Goal: Task Accomplishment & Management: Complete application form

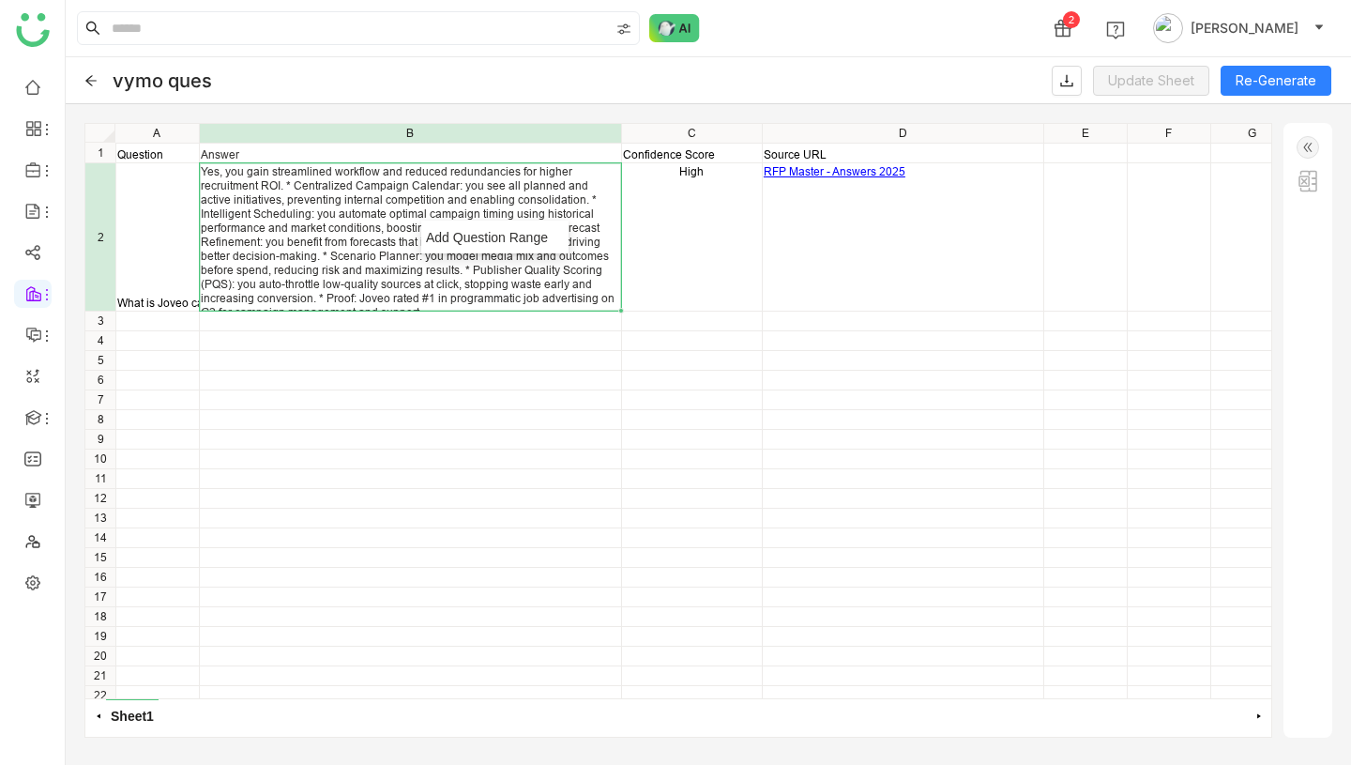
click at [176, 300] on div "What is Joveo campaign management" at bounding box center [157, 303] width 81 height 14
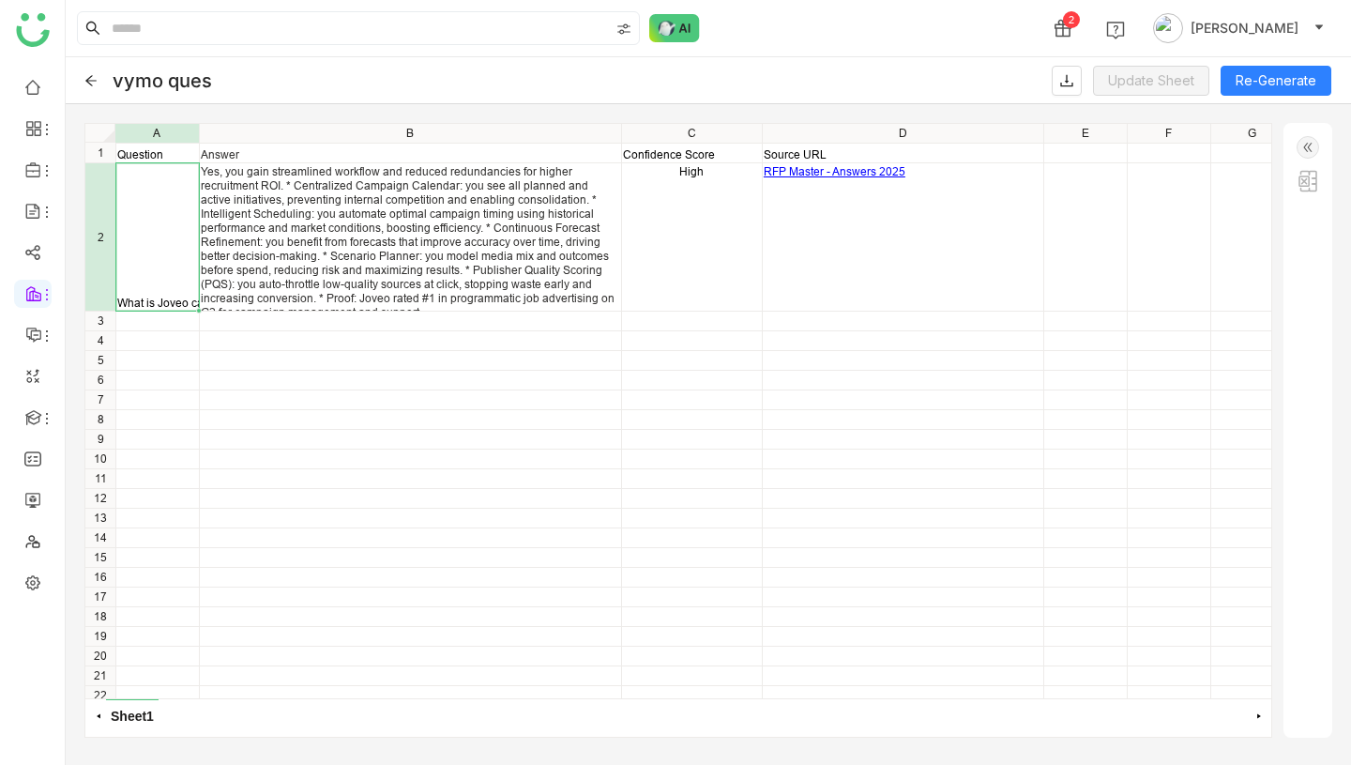
click at [176, 300] on div "What is Joveo campaign management" at bounding box center [157, 303] width 81 height 14
click at [84, 78] on icon at bounding box center [90, 80] width 13 height 13
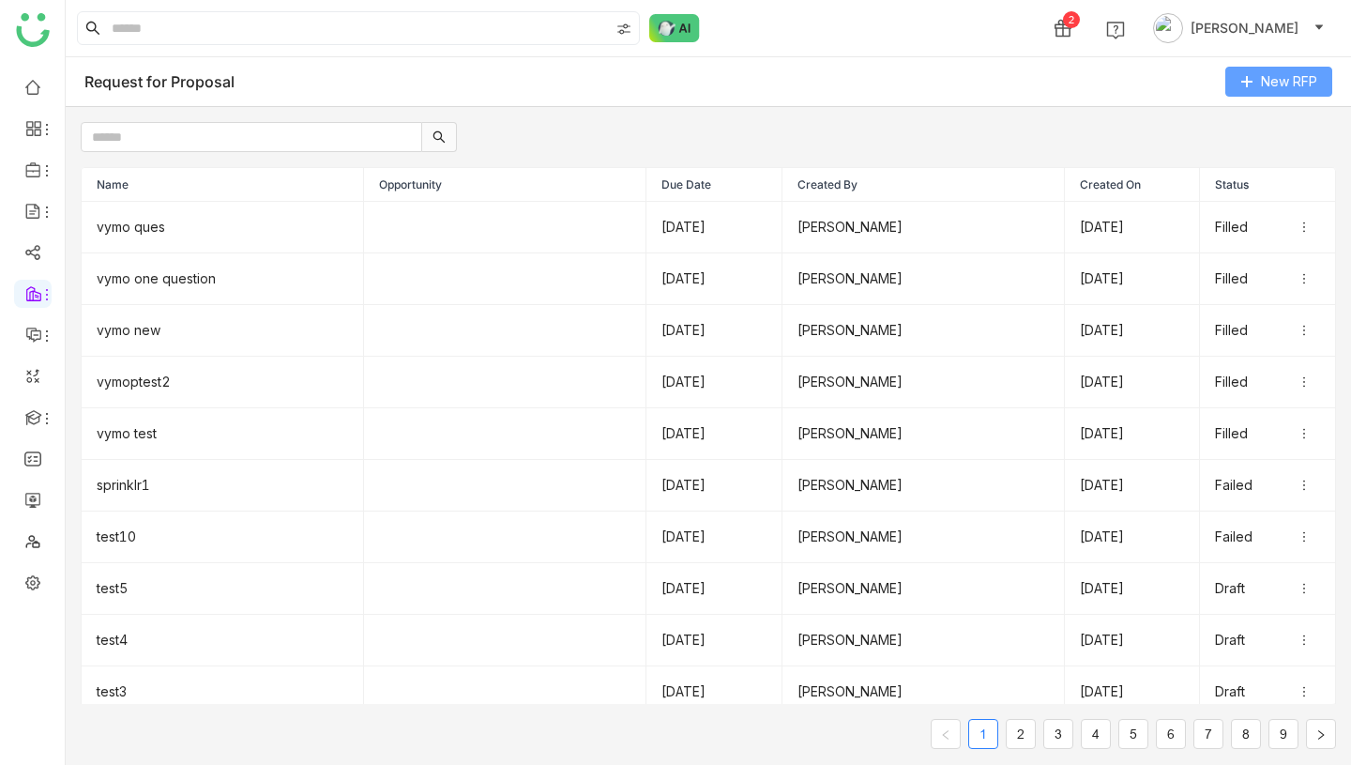
click at [1280, 77] on span "New RFP" at bounding box center [1289, 81] width 56 height 21
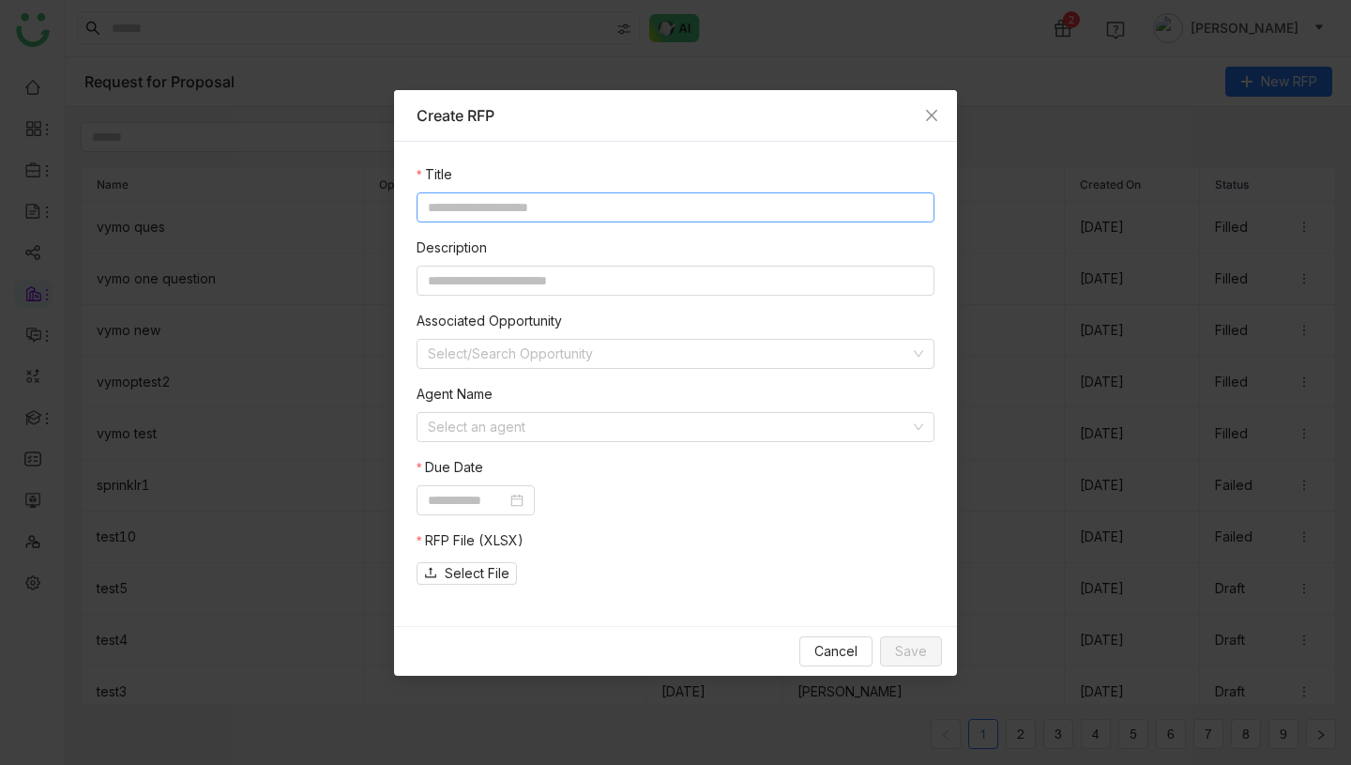
click at [695, 205] on input at bounding box center [676, 207] width 518 height 30
type input "**********"
click at [505, 426] on input at bounding box center [669, 427] width 482 height 28
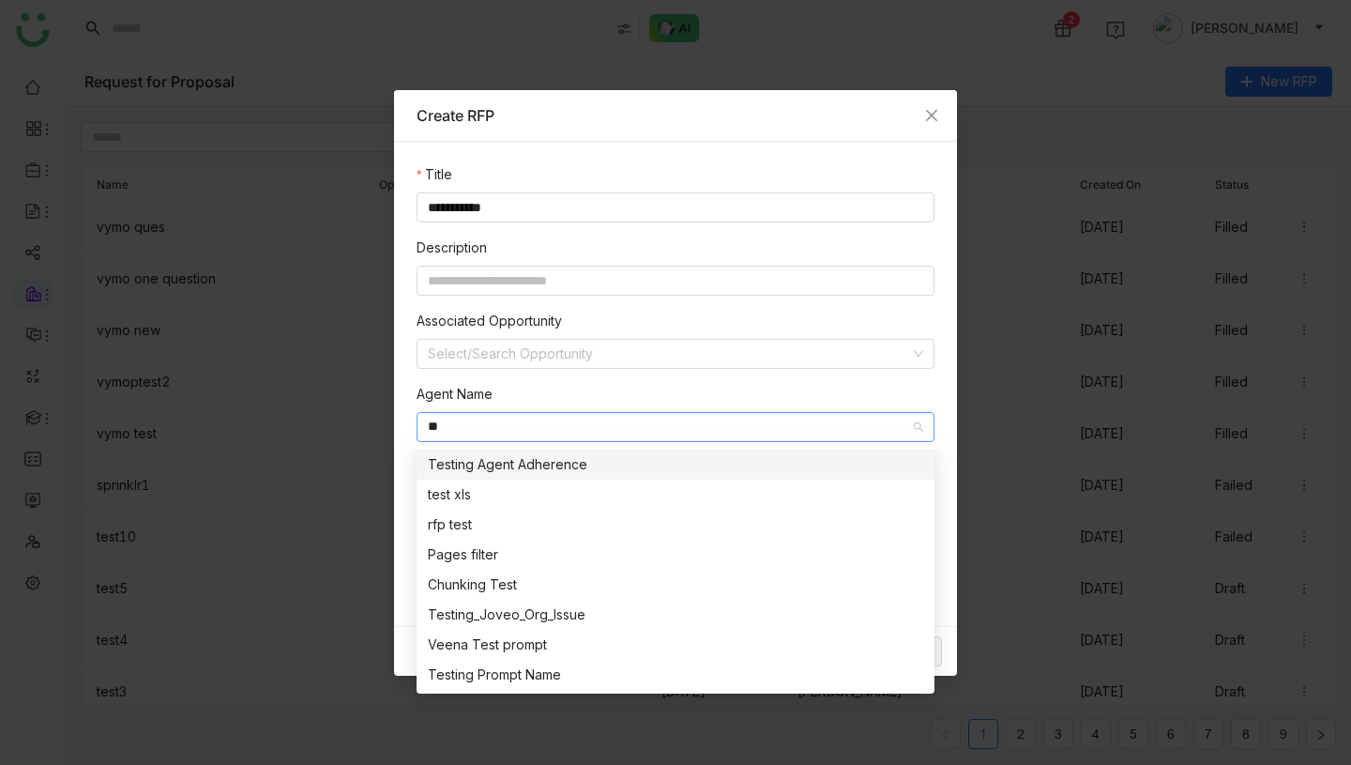
type input "*"
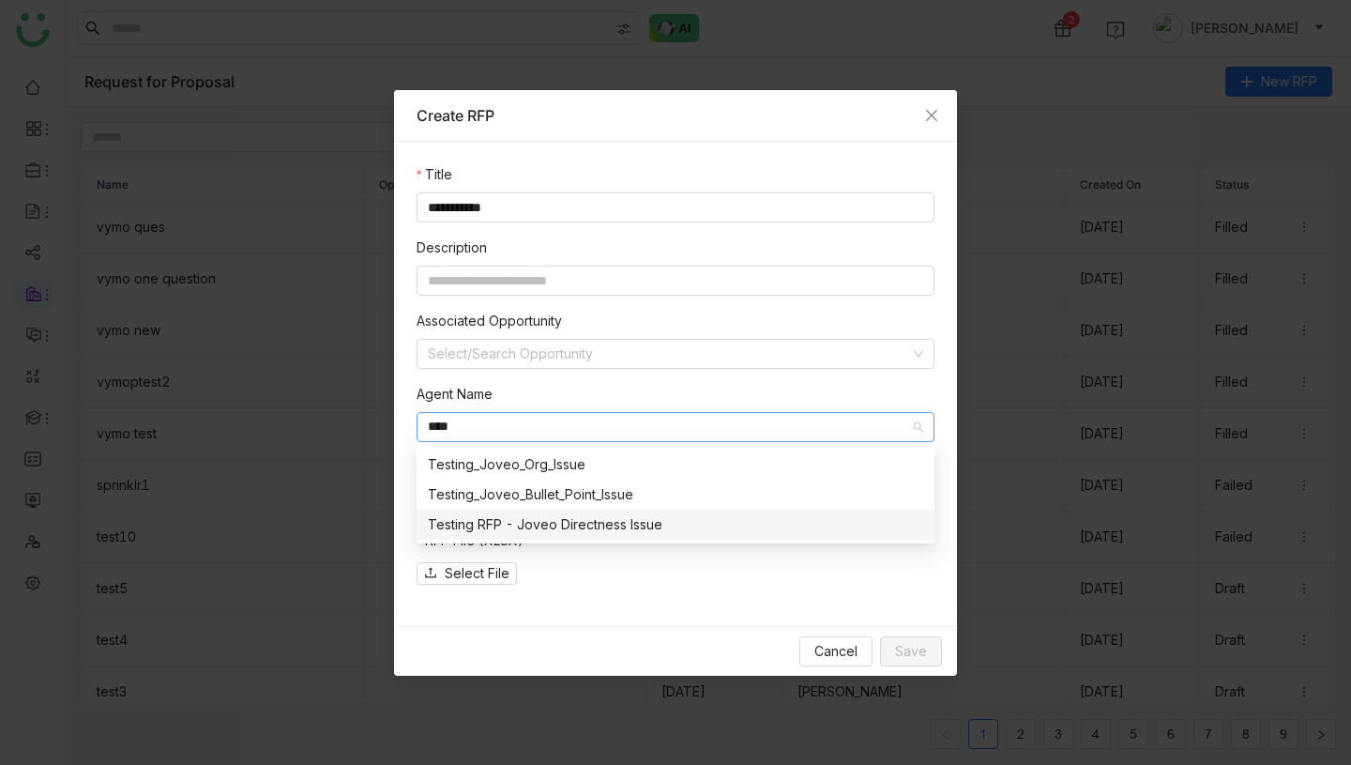
type input "****"
click at [600, 522] on div "Testing RFP - Joveo Directness Issue" at bounding box center [675, 524] width 495 height 21
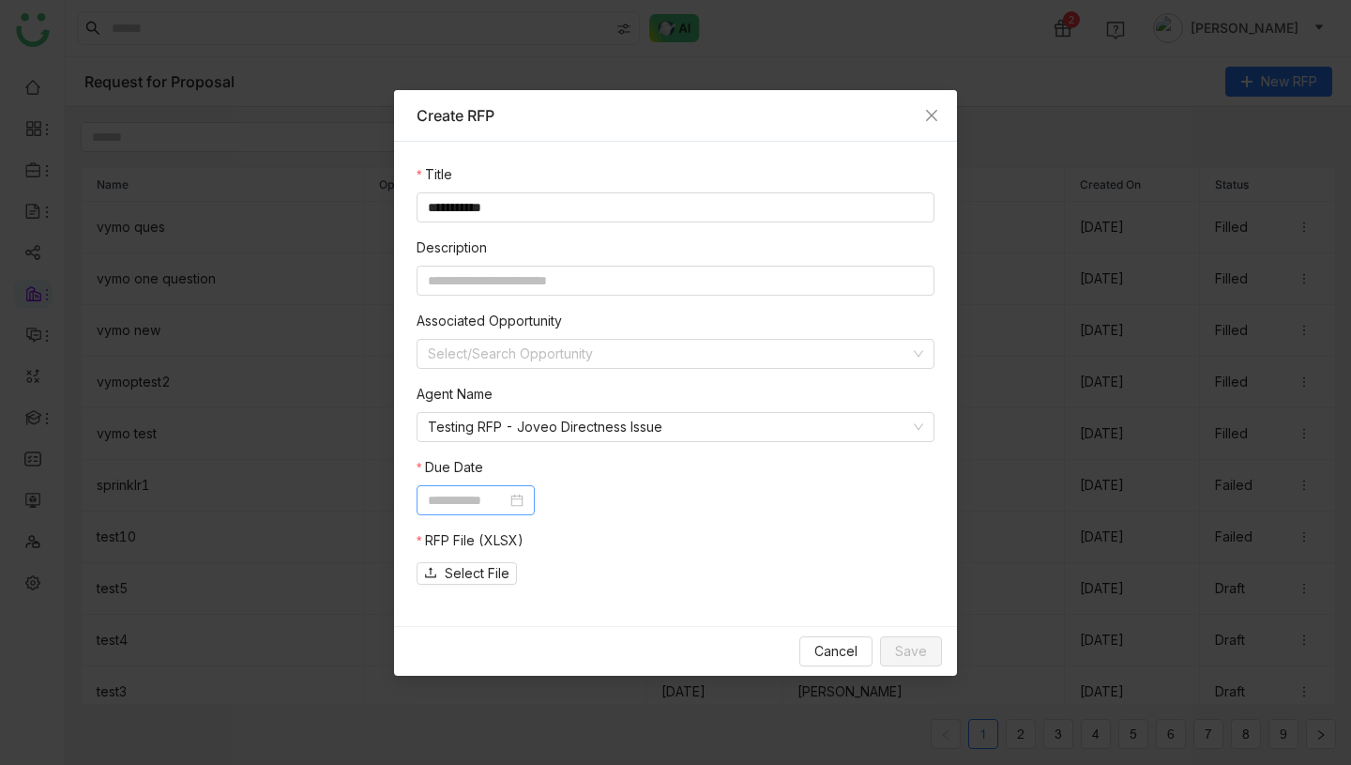
click at [484, 498] on input at bounding box center [467, 500] width 79 height 21
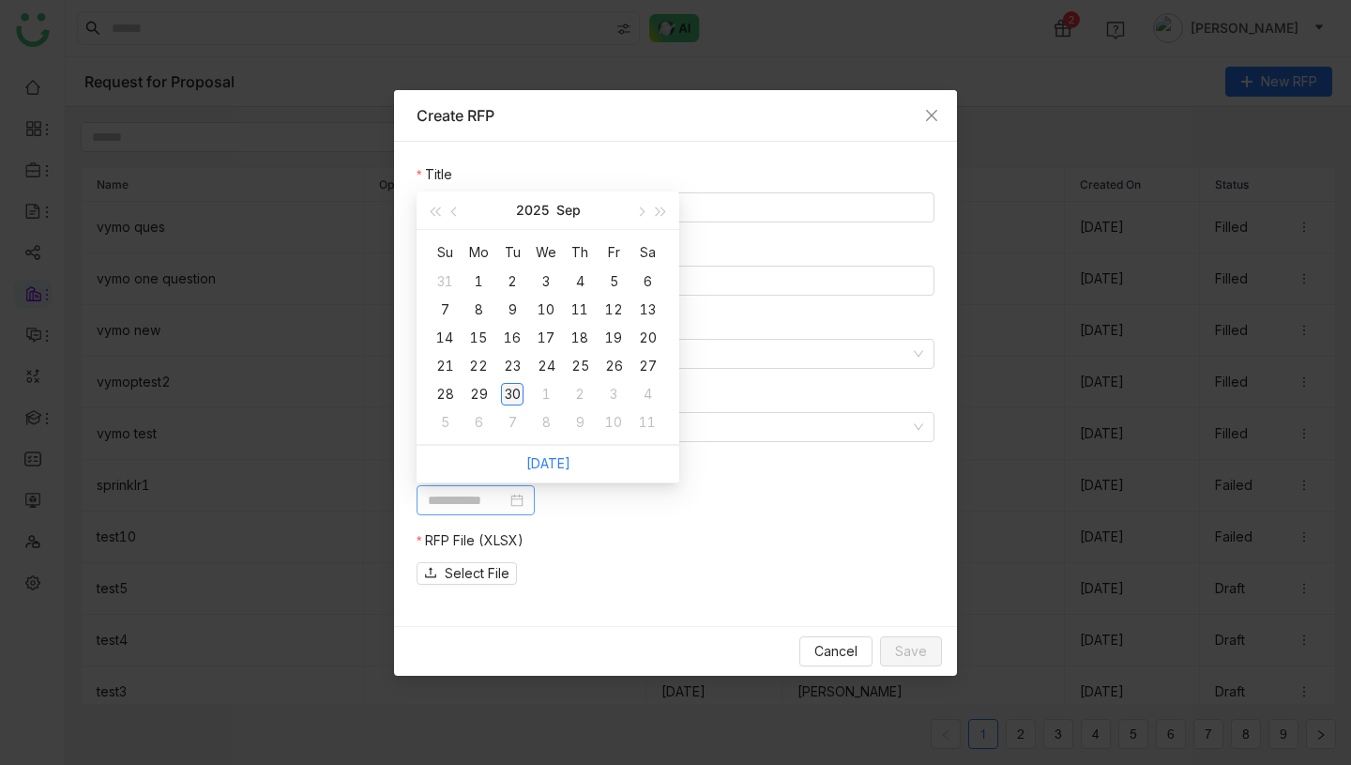
click at [517, 388] on div "30" at bounding box center [512, 394] width 23 height 23
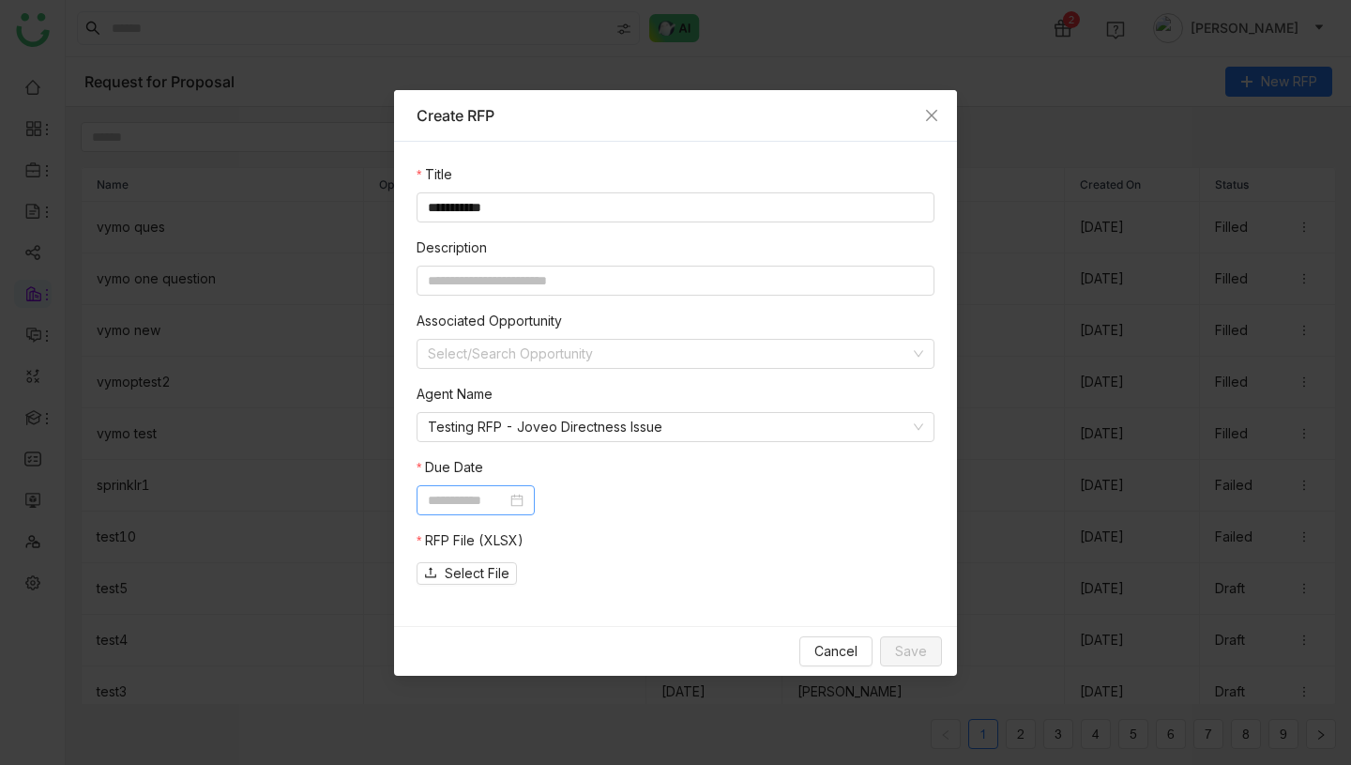
type input "**********"
click at [490, 573] on span "Select File" at bounding box center [477, 573] width 65 height 21
click at [903, 643] on span "Save" at bounding box center [911, 651] width 32 height 21
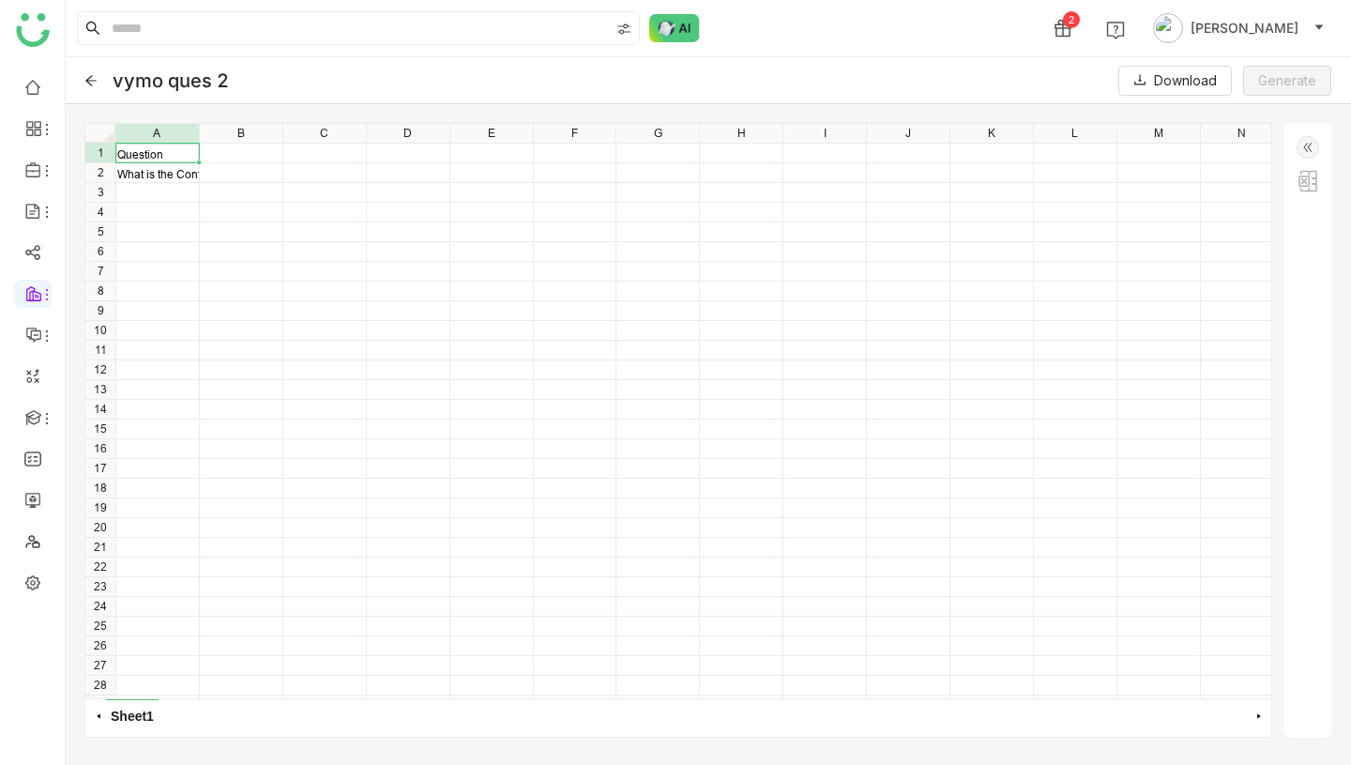
click at [1311, 146] on img at bounding box center [1308, 147] width 23 height 23
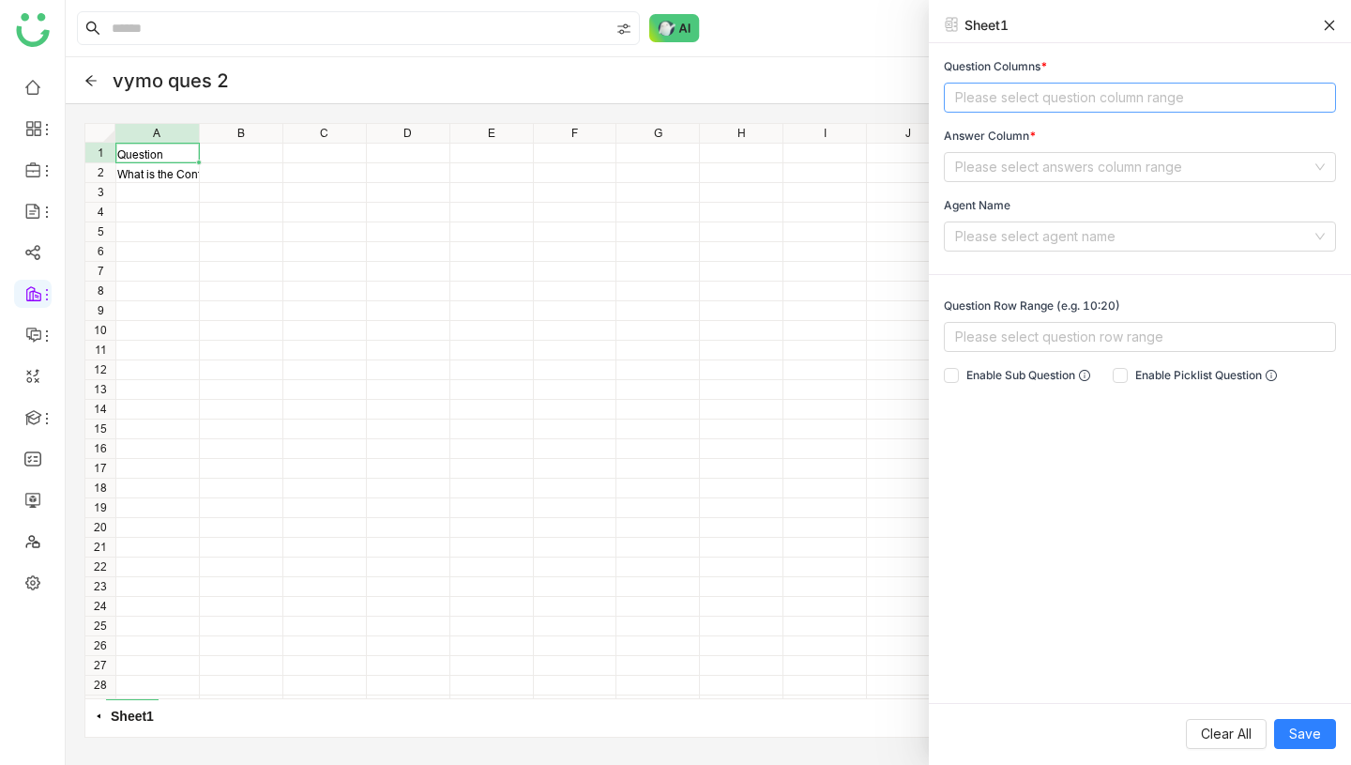
click at [1032, 87] on nz-select-top-control "Please select question column range" at bounding box center [1140, 98] width 392 height 30
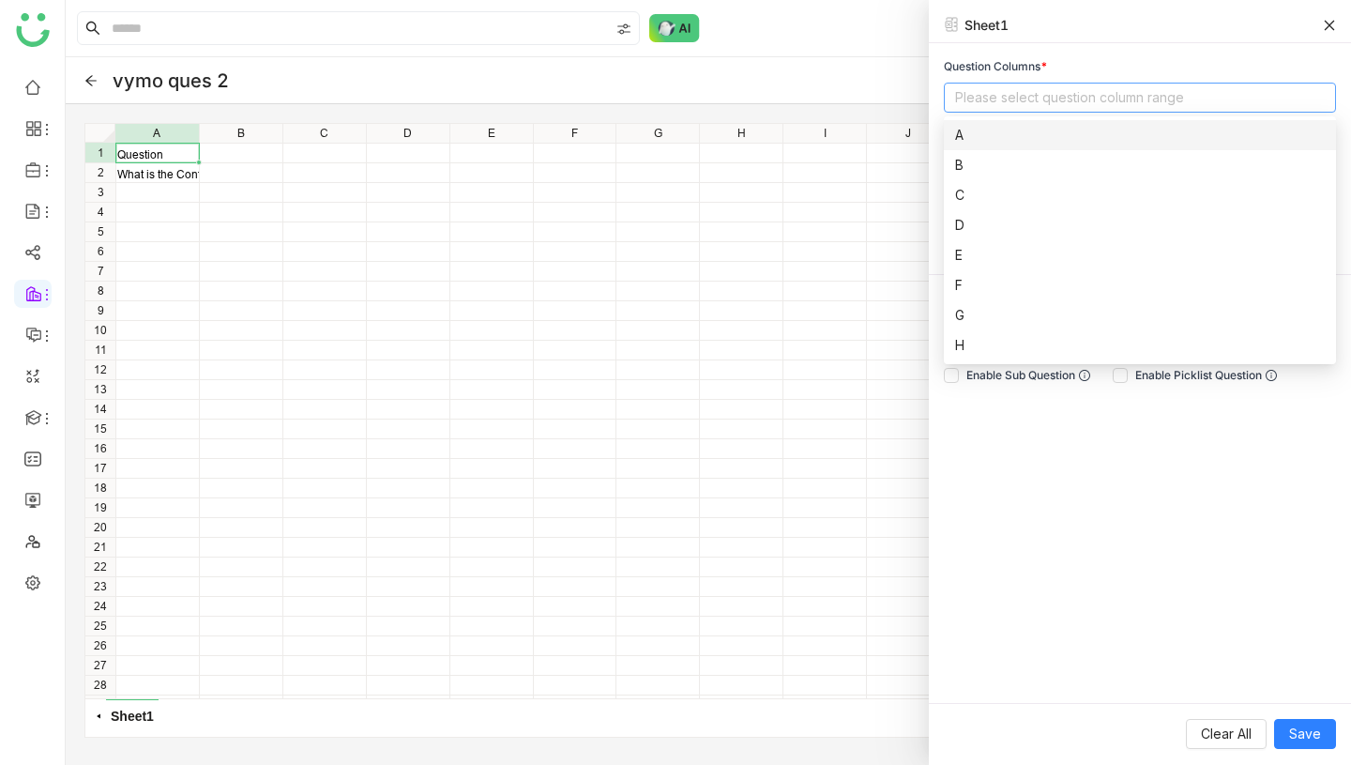
click at [1001, 127] on div "A" at bounding box center [1140, 135] width 370 height 21
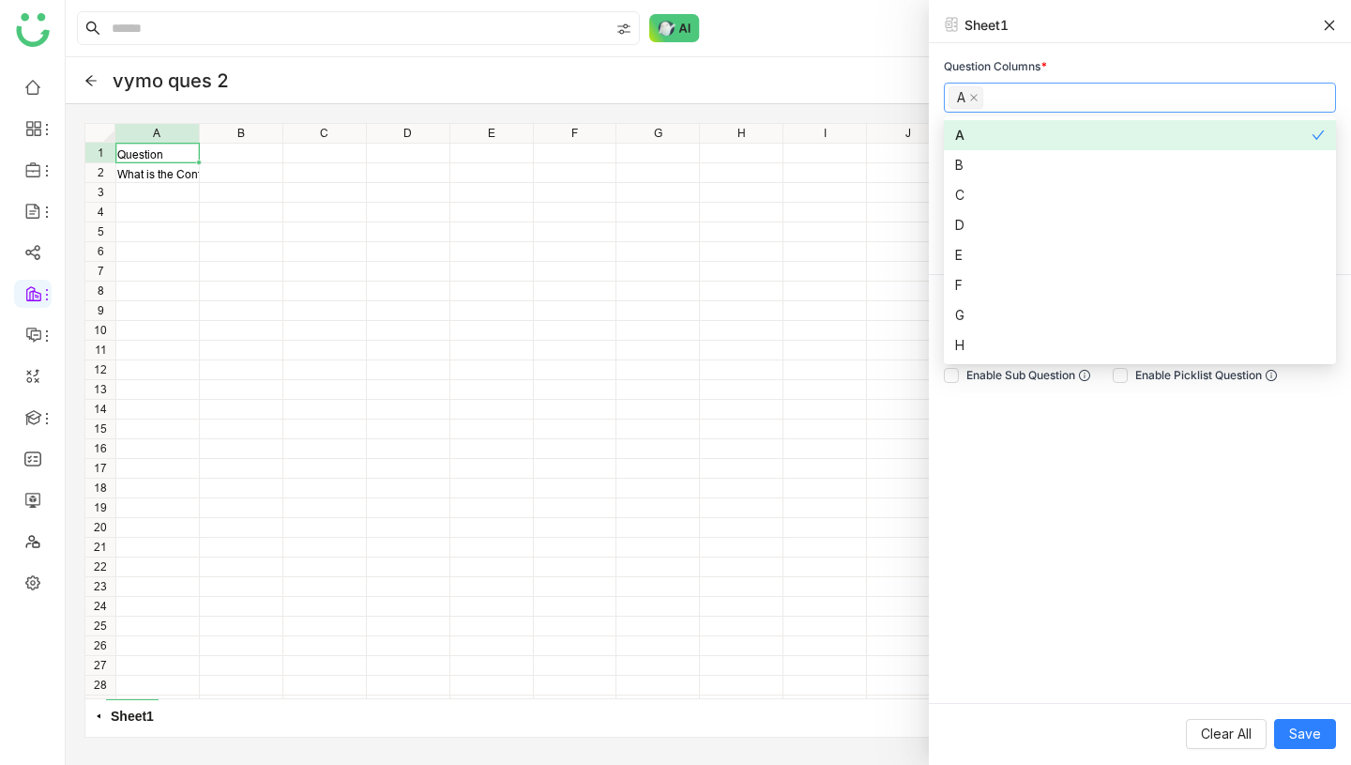
click at [1094, 49] on div "Question Columns * A Answer Column * Please select answers column range Agent N…" at bounding box center [1140, 373] width 422 height 660
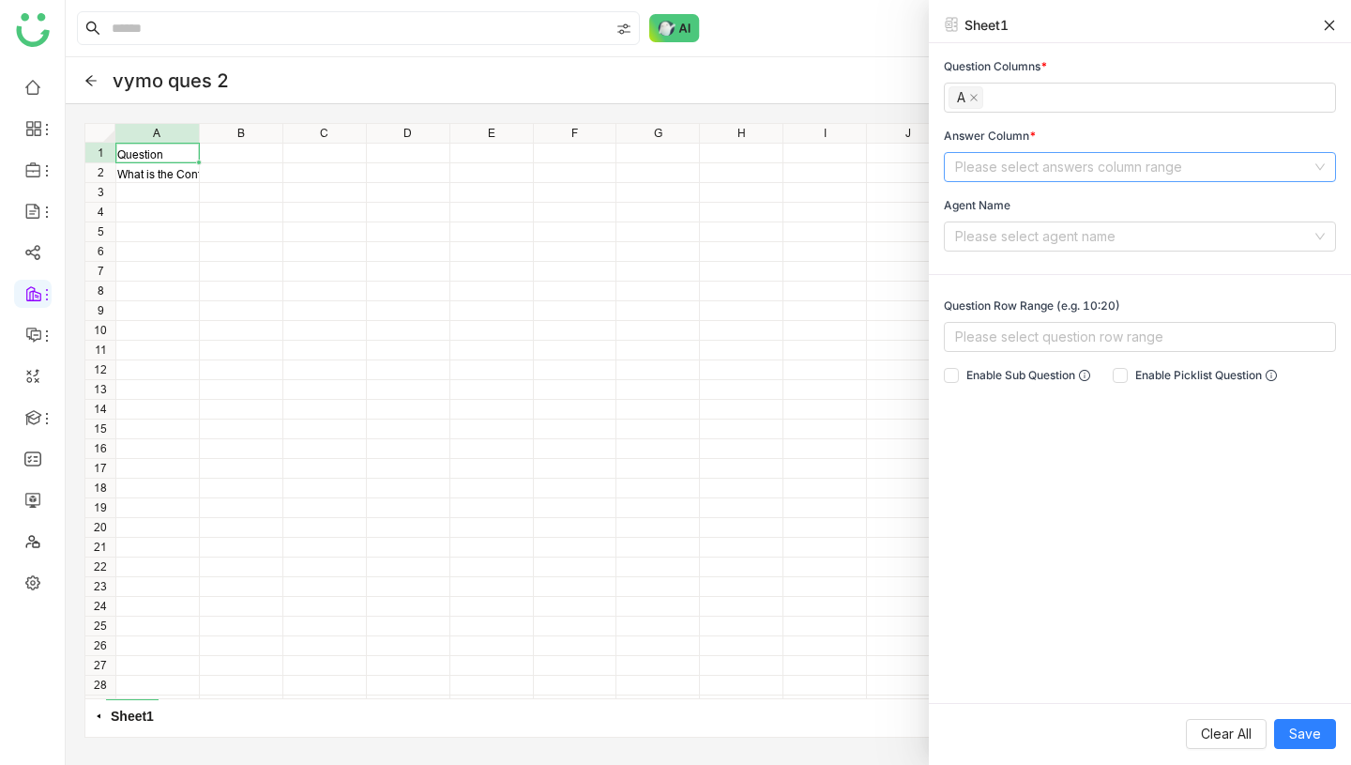
click at [1057, 169] on input at bounding box center [1133, 167] width 357 height 28
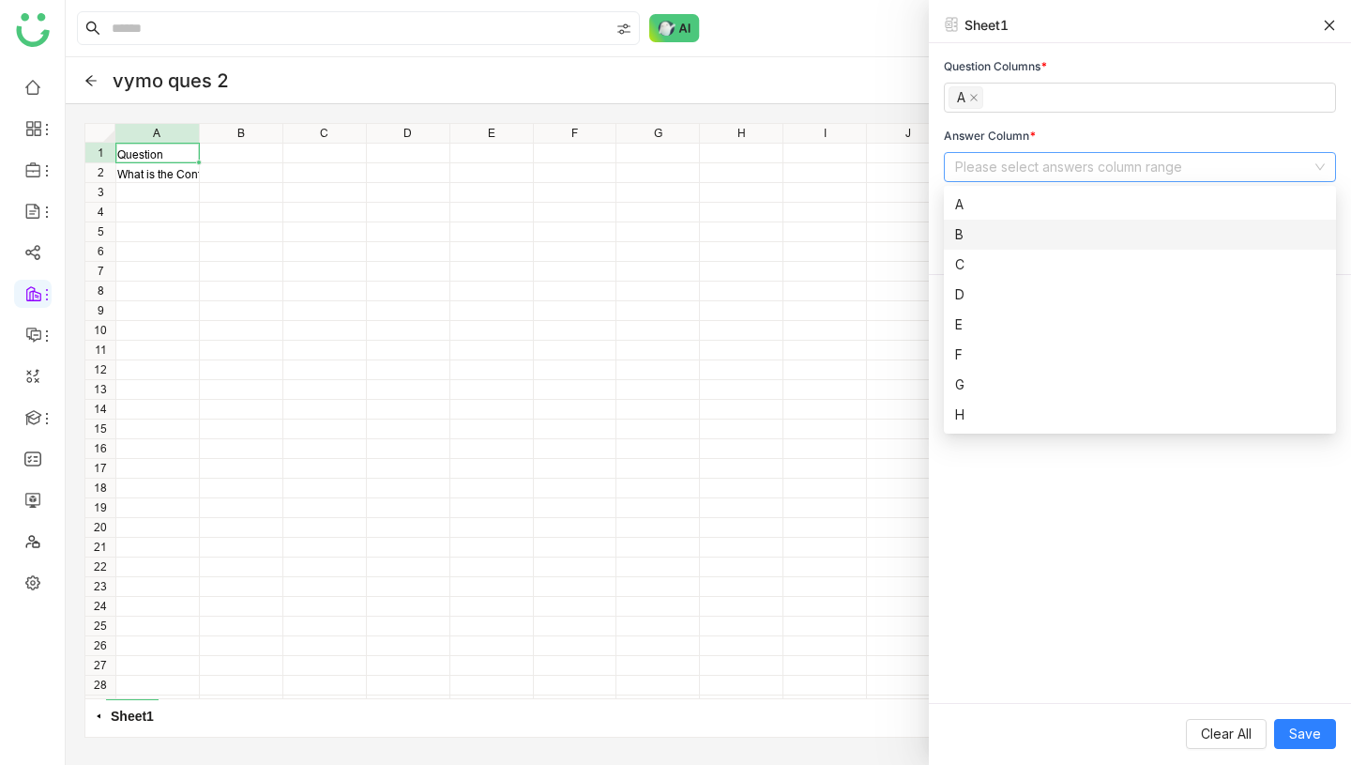
click at [992, 233] on div "B" at bounding box center [1140, 234] width 370 height 21
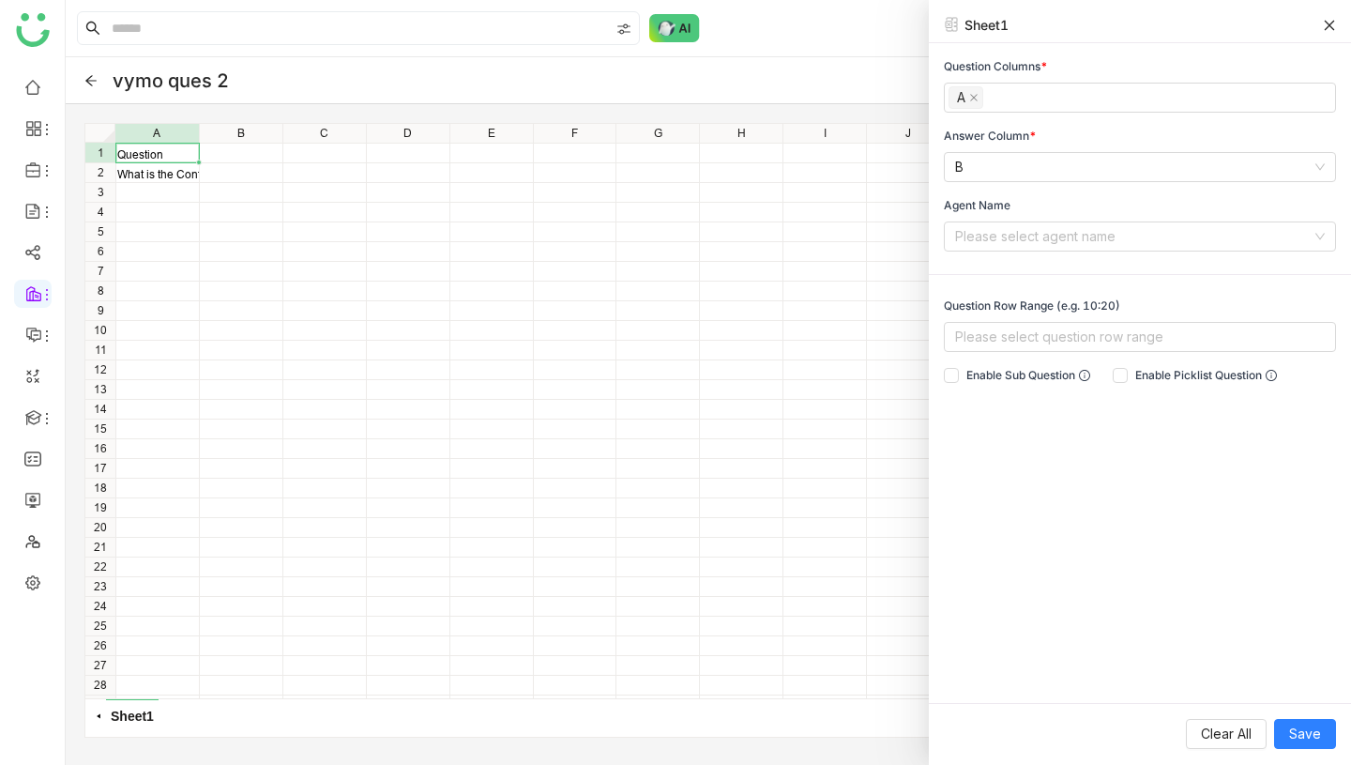
click at [1076, 120] on div "Question Columns * A Answer Column * B Agent Name Please select agent name" at bounding box center [1140, 154] width 422 height 193
click at [1064, 235] on input at bounding box center [1133, 236] width 357 height 28
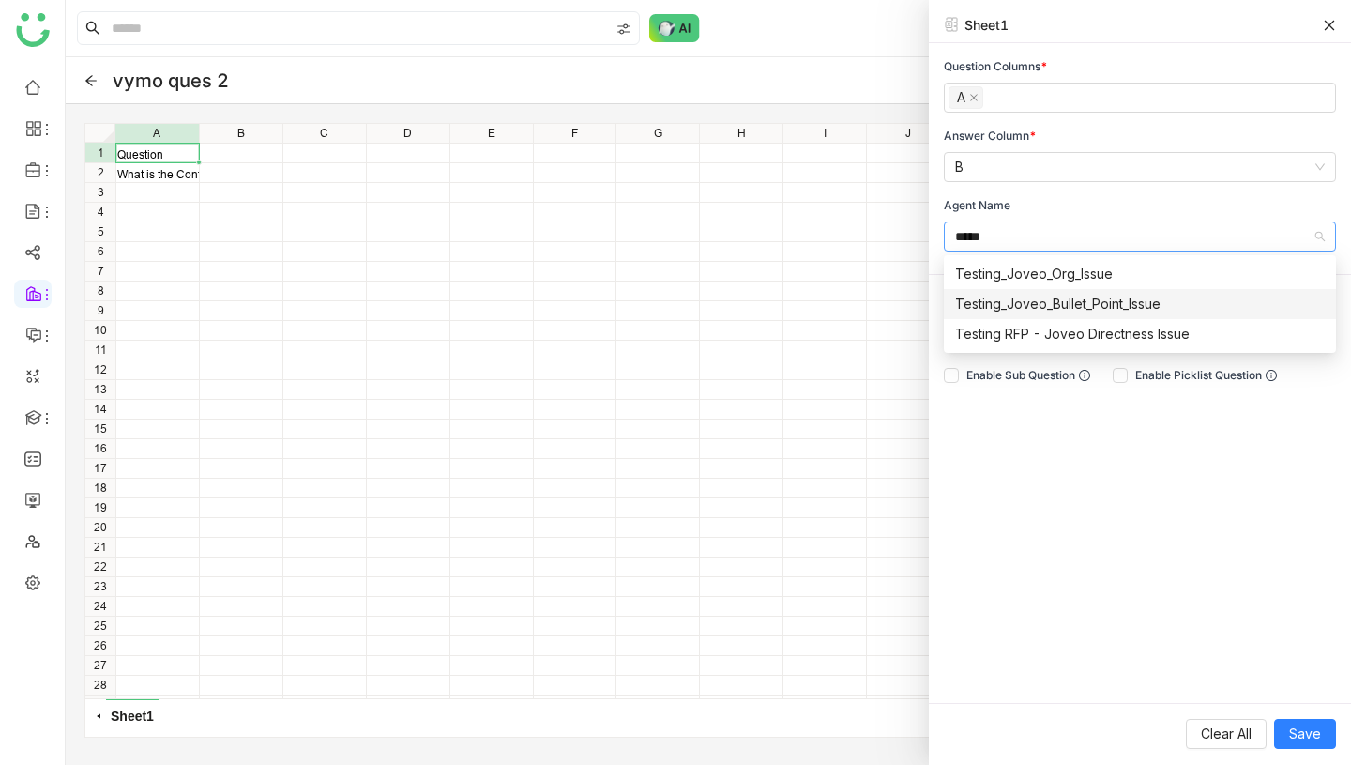
type input "*****"
click at [1103, 331] on div "Testing RFP - Joveo Directness Issue" at bounding box center [1140, 334] width 370 height 21
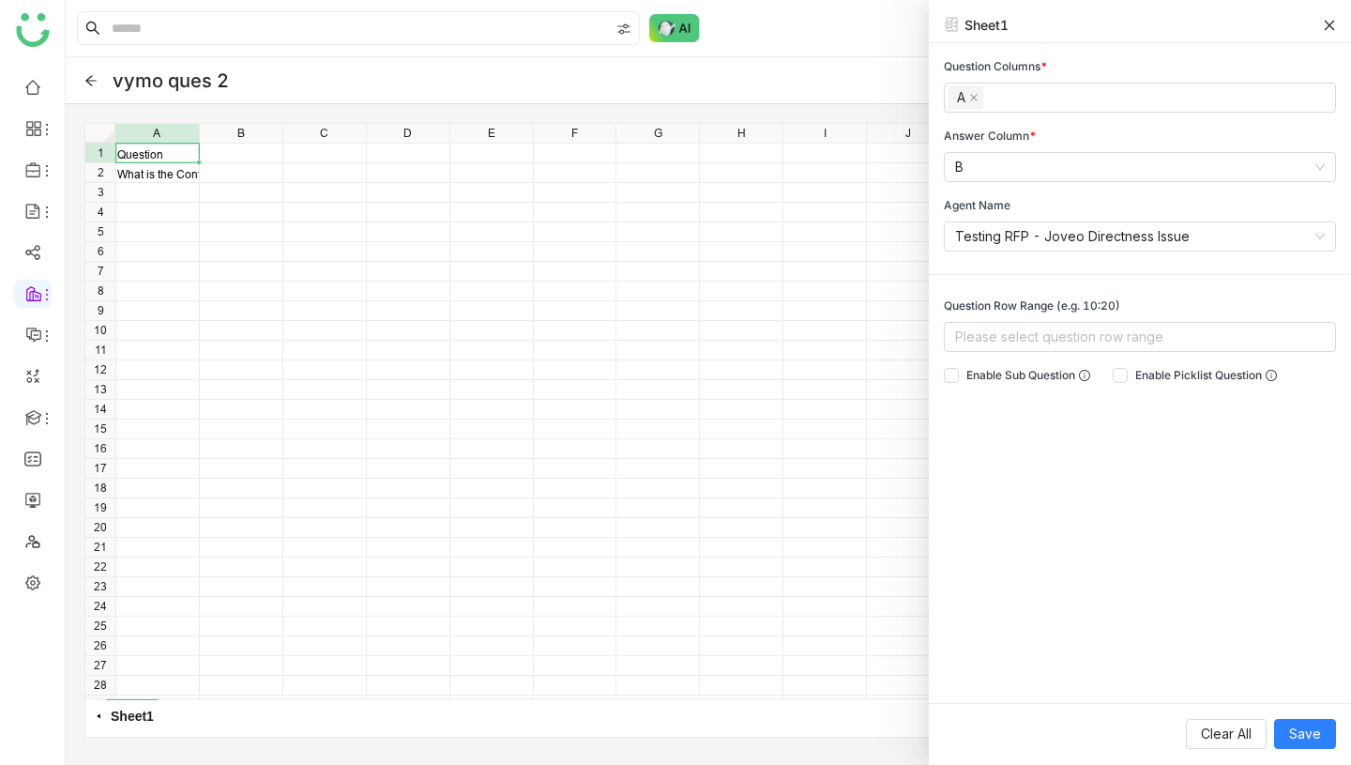
click at [1100, 466] on div "Question Columns * A Answer Column * B Agent Name Testing RFP - Joveo Directnes…" at bounding box center [1140, 373] width 422 height 660
click at [1310, 734] on span "Save" at bounding box center [1305, 733] width 32 height 21
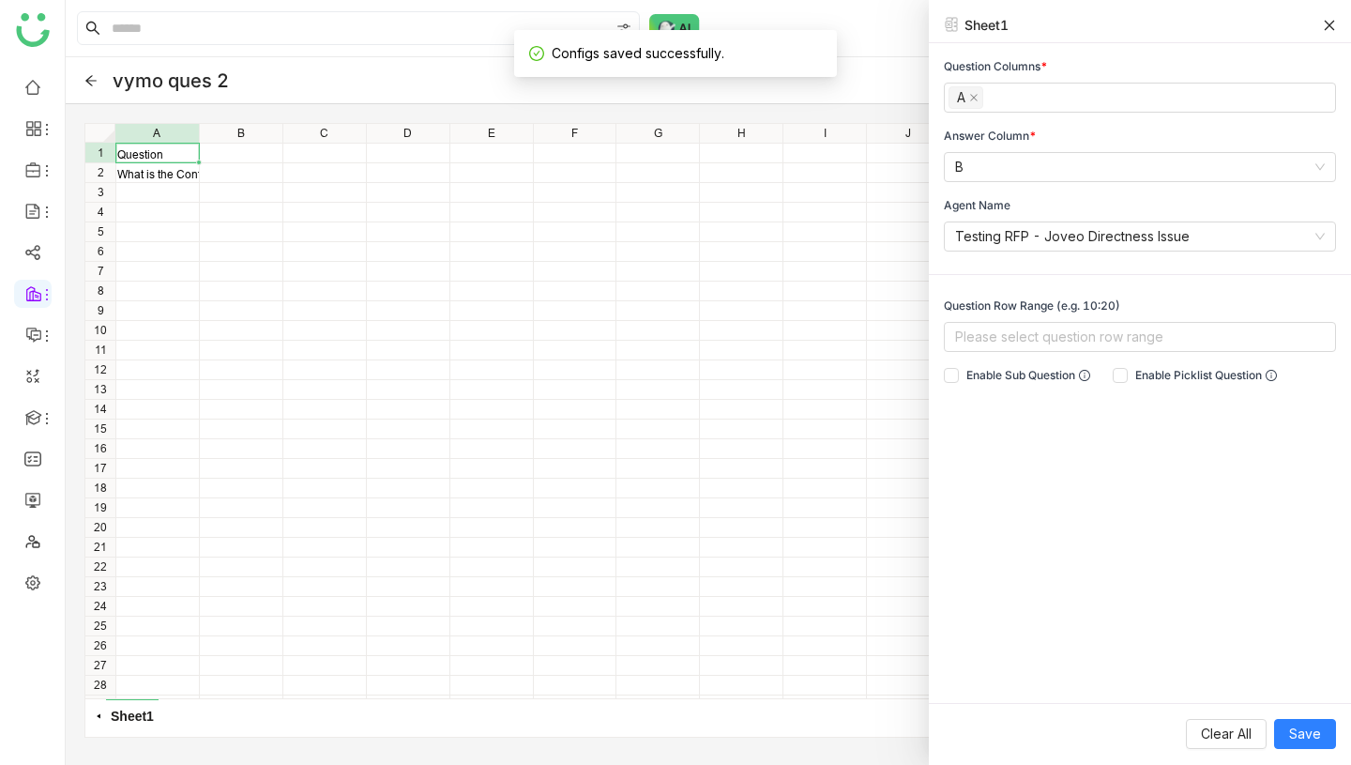
click at [1325, 19] on icon at bounding box center [1329, 25] width 13 height 13
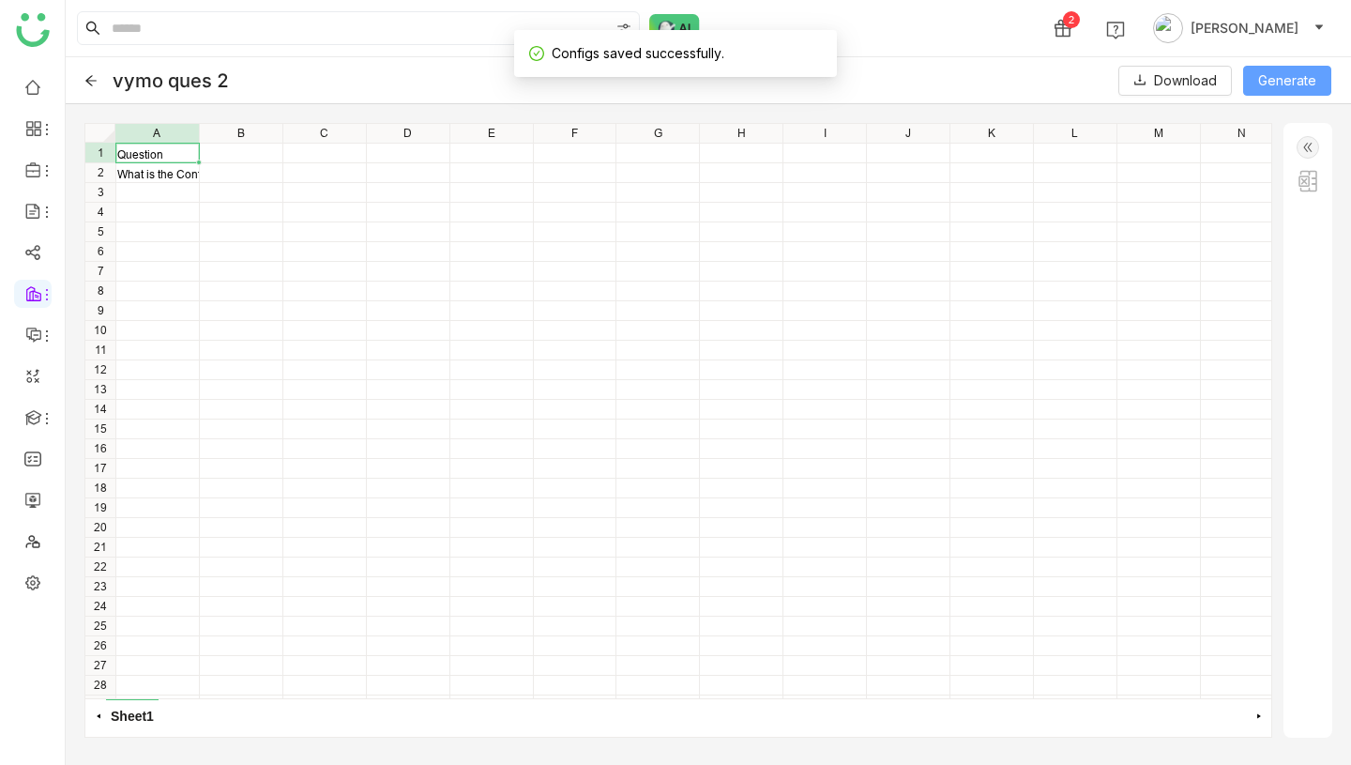
click at [1297, 68] on button "Generate" at bounding box center [1287, 81] width 88 height 30
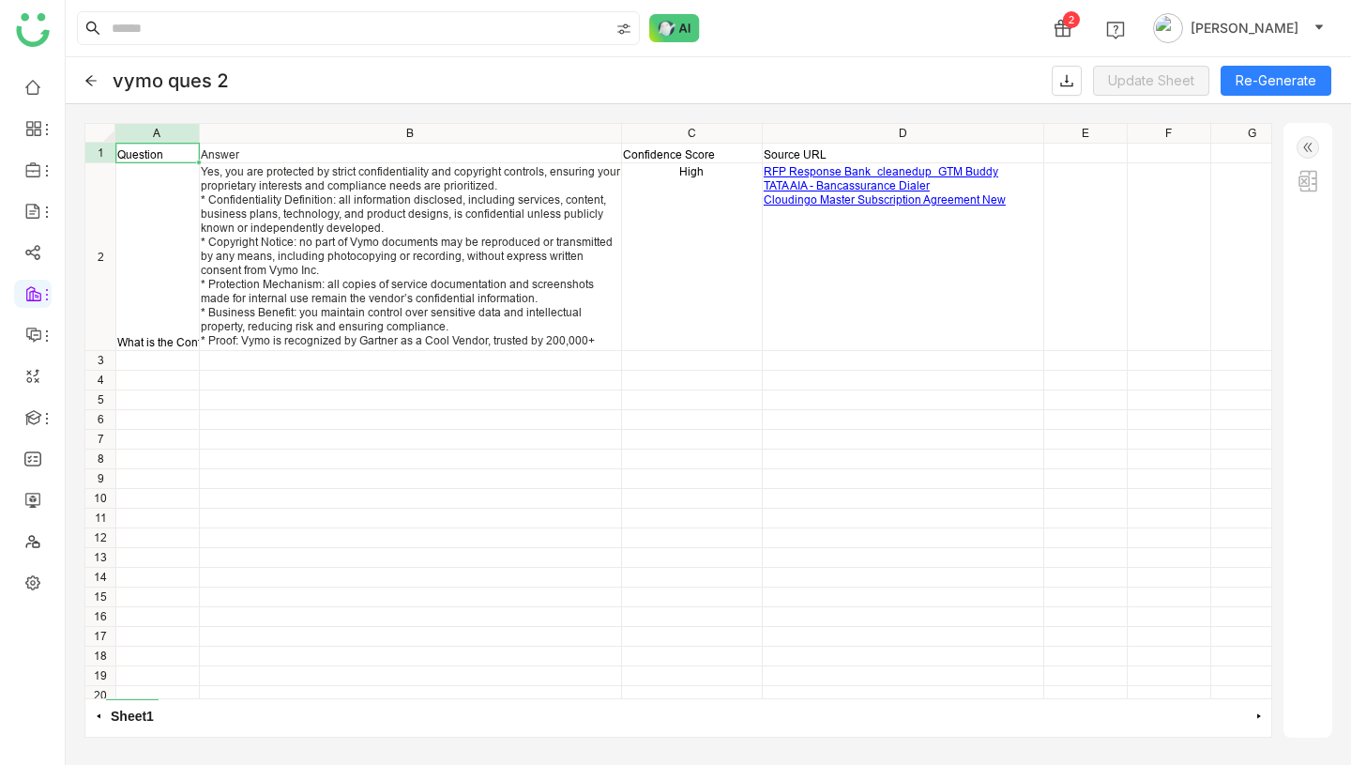
click at [522, 289] on div "Yes, you are protected by strict confidentiality and copyright controls, ensuri…" at bounding box center [410, 262] width 419 height 197
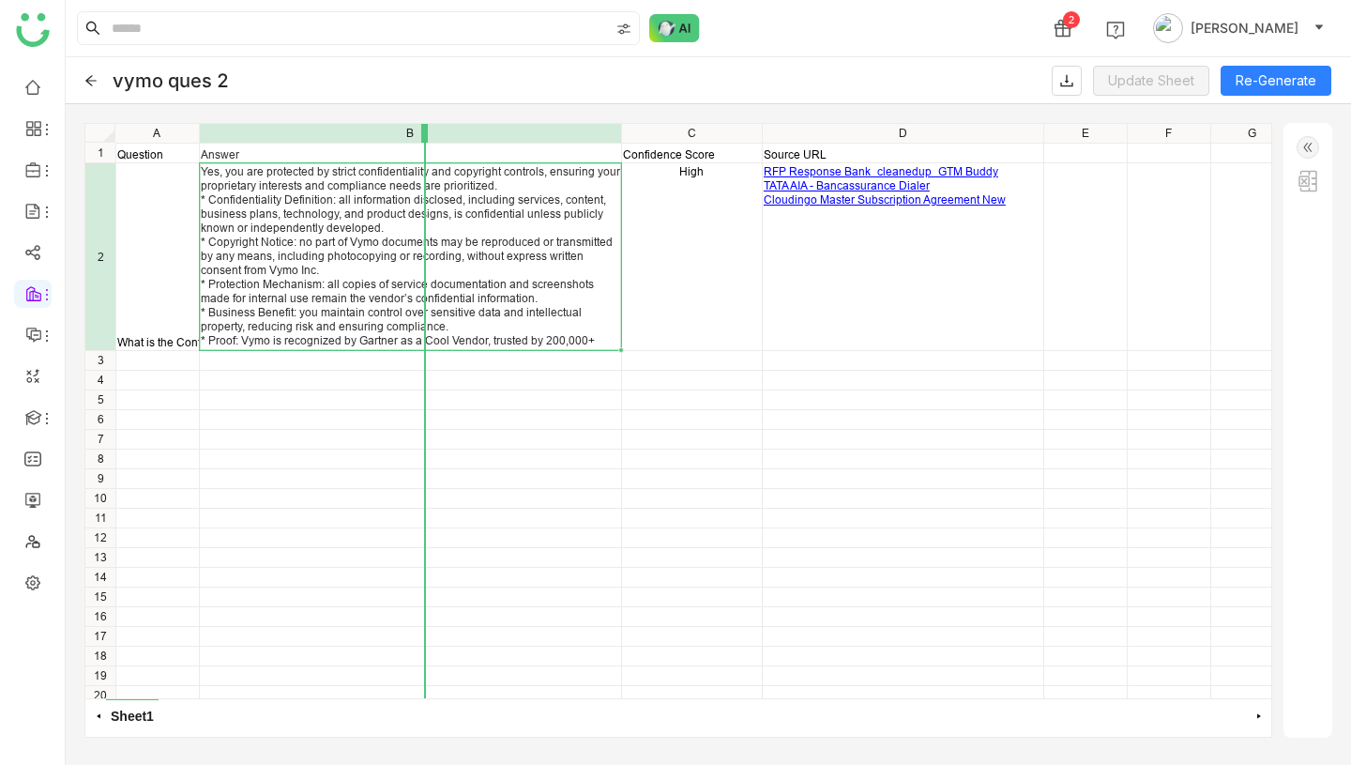
drag, startPoint x: 202, startPoint y: 132, endPoint x: 423, endPoint y: 177, distance: 226.0
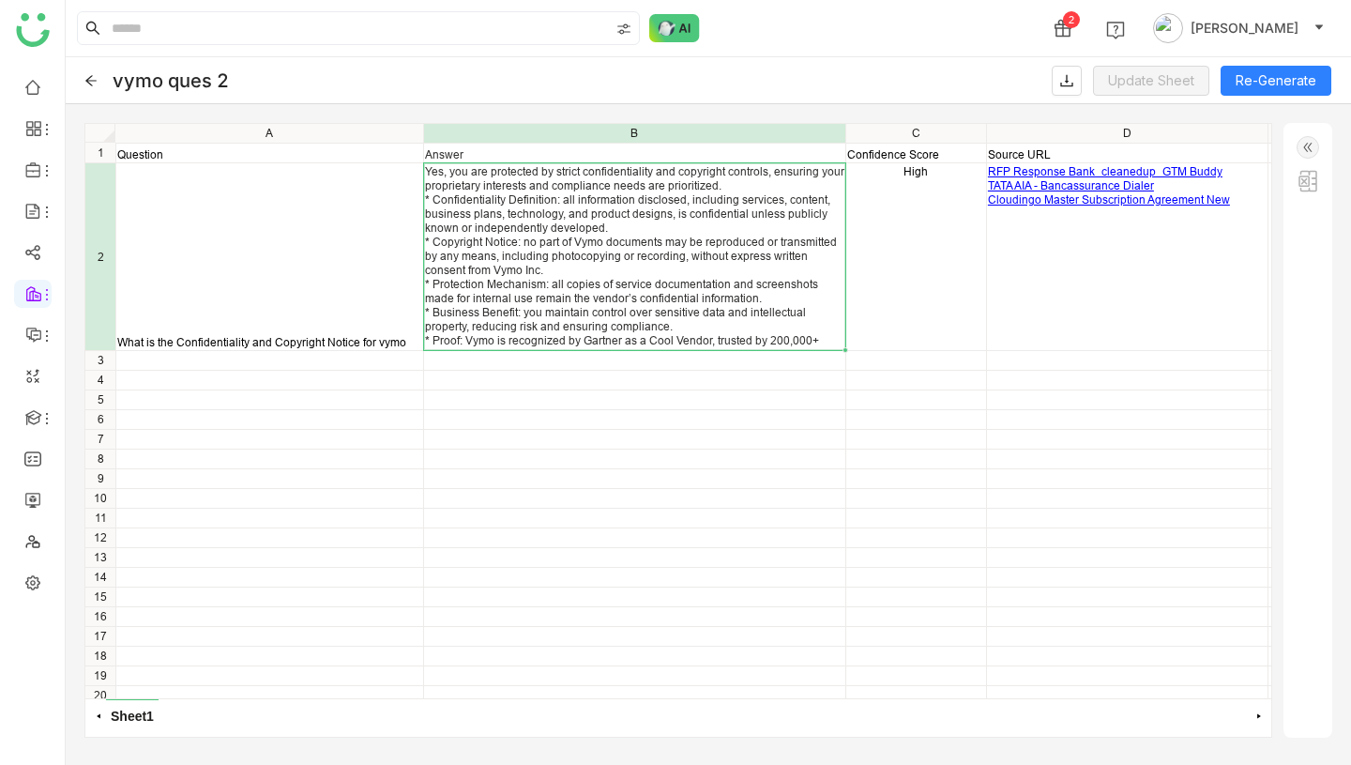
click at [89, 75] on icon at bounding box center [90, 80] width 13 height 13
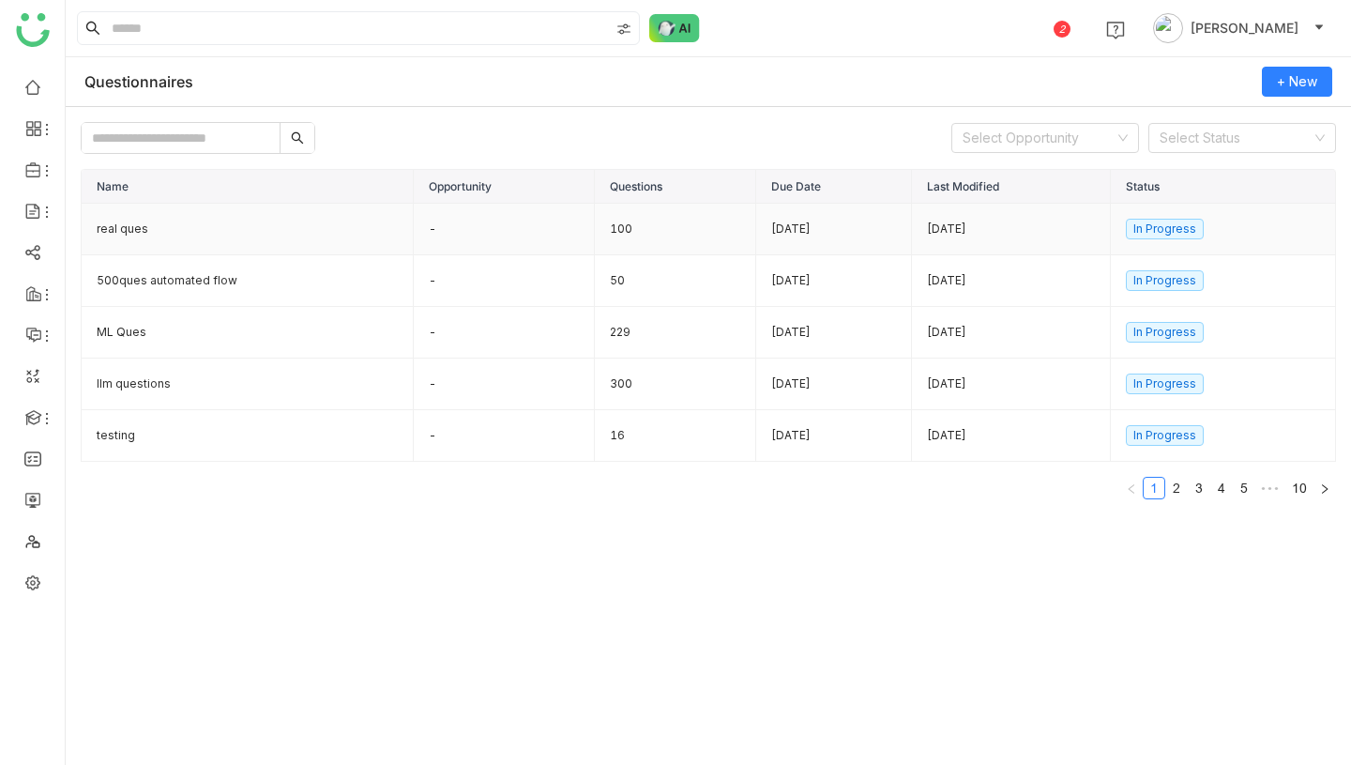
click at [509, 238] on td "-" at bounding box center [504, 230] width 181 height 52
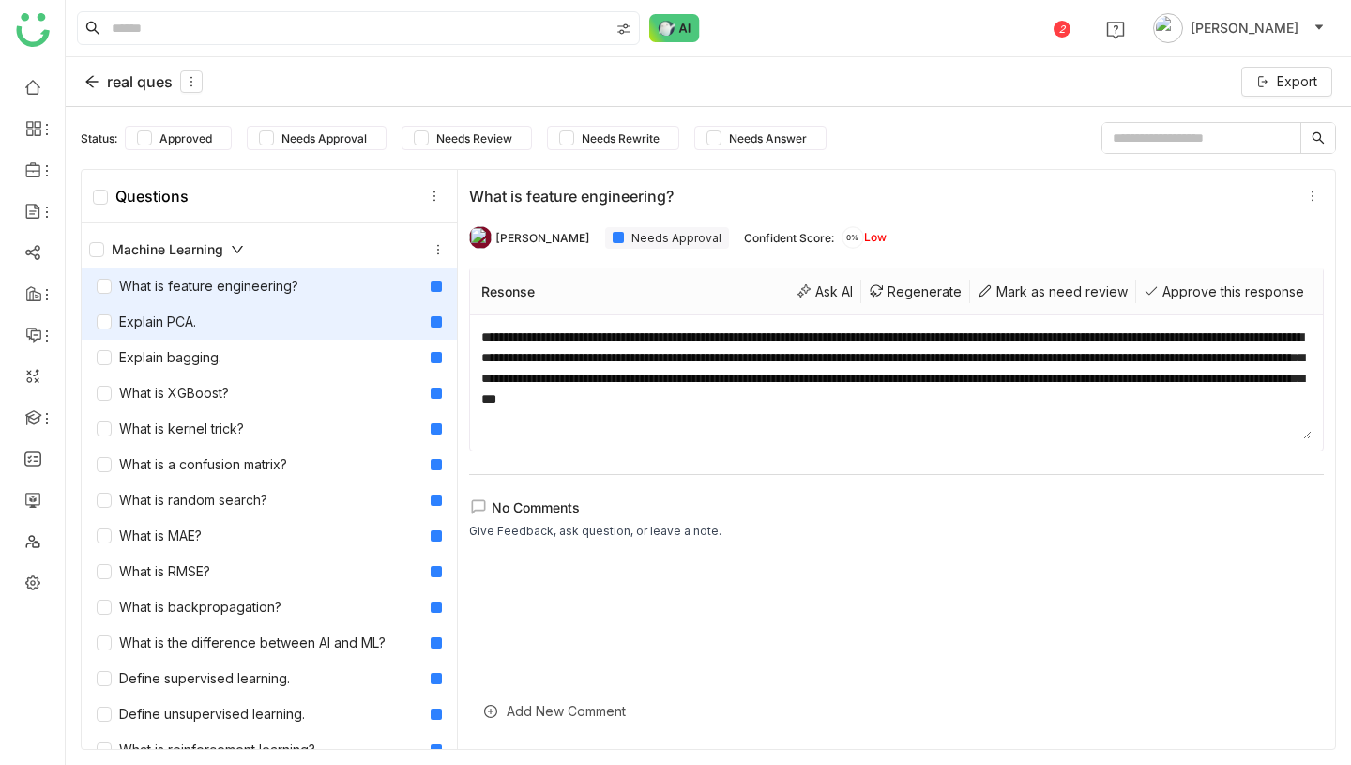
click at [304, 309] on div "Explain PCA." at bounding box center [269, 322] width 375 height 36
click at [302, 293] on div "What is feature engineering?" at bounding box center [269, 286] width 375 height 36
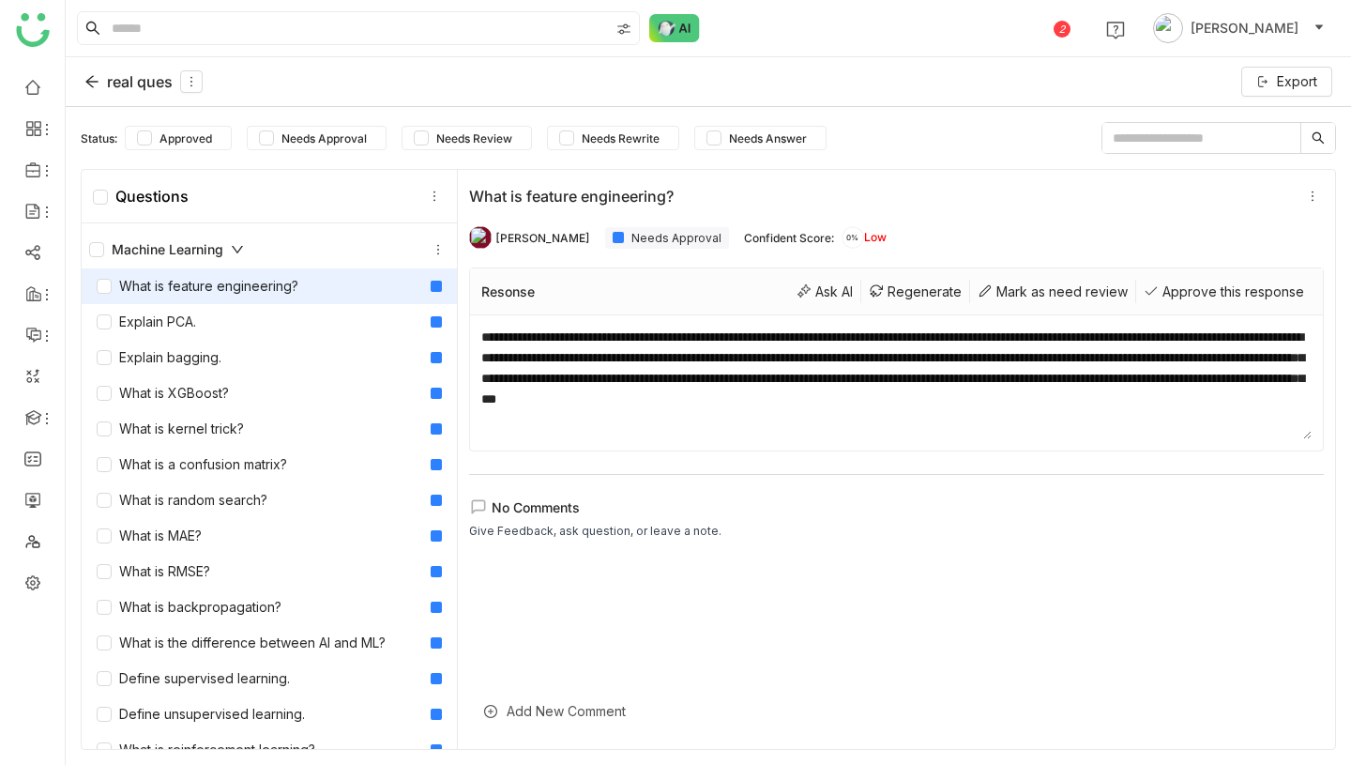
click at [110, 84] on div "real ques" at bounding box center [143, 81] width 118 height 23
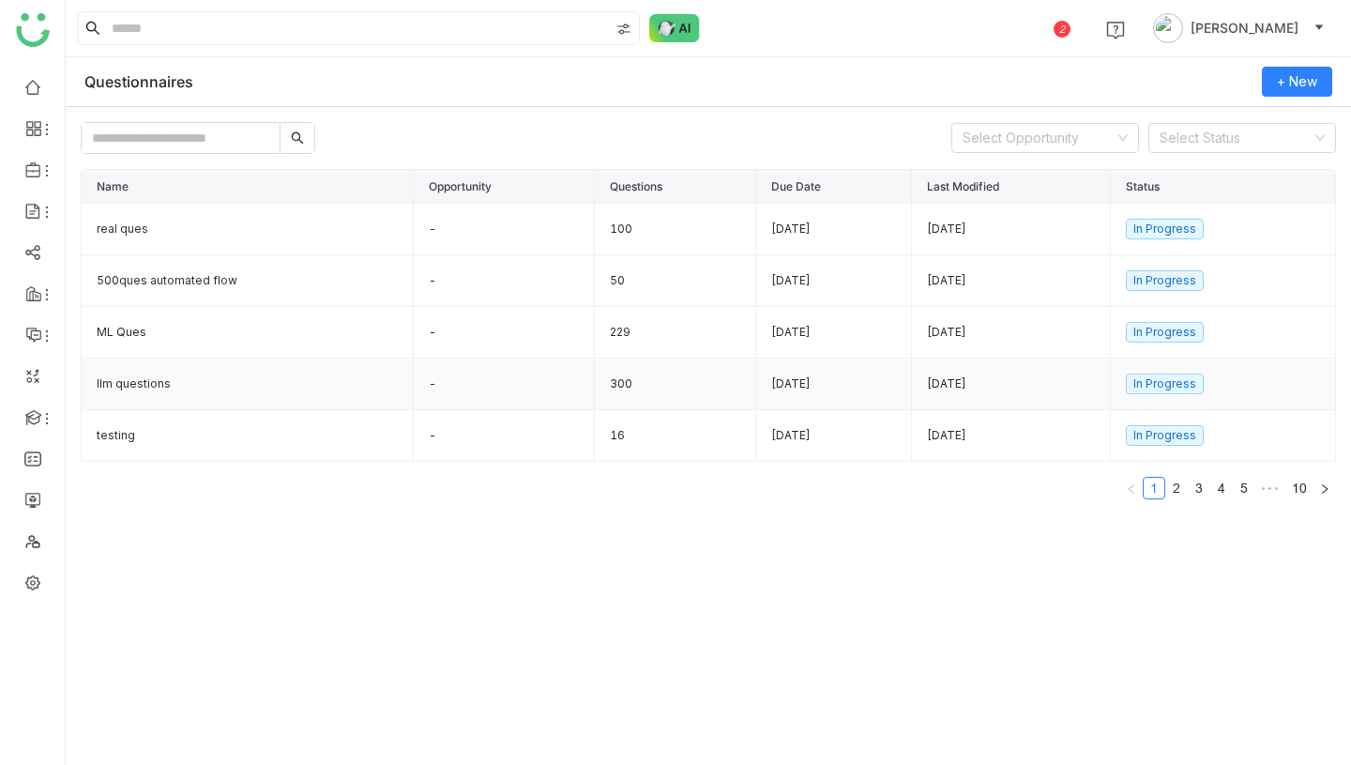
click at [598, 394] on td "300" at bounding box center [675, 384] width 161 height 52
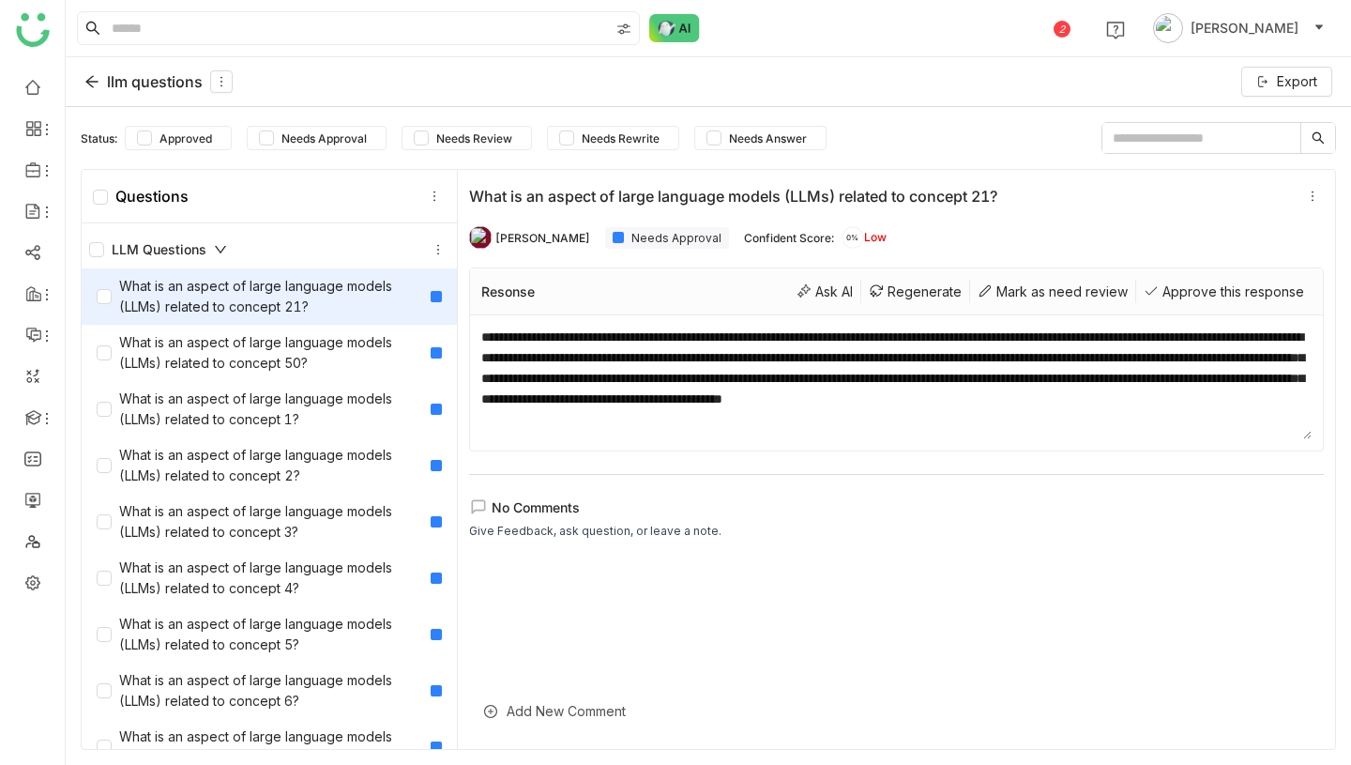
click at [145, 90] on div "llm questions" at bounding box center [158, 81] width 148 height 23
